Goal: Task Accomplishment & Management: Manage account settings

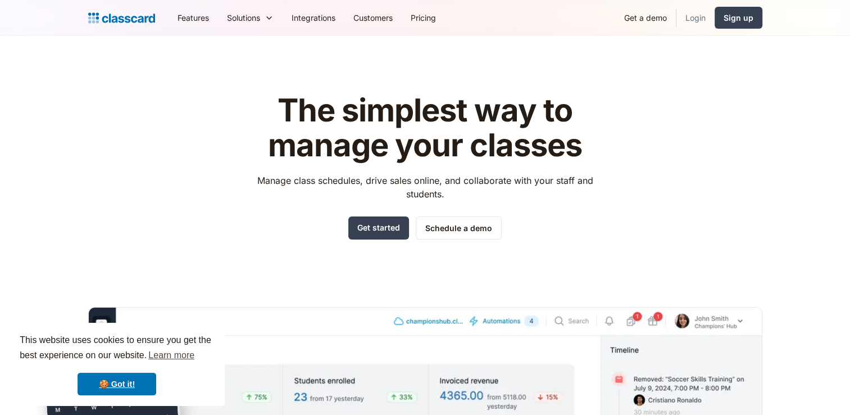
click at [695, 19] on link "Login" at bounding box center [695, 17] width 38 height 25
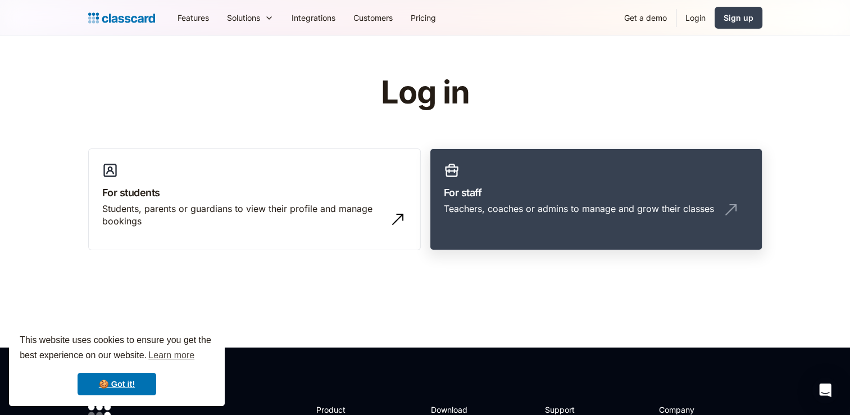
click at [601, 194] on h3 "For staff" at bounding box center [596, 192] width 305 height 15
